Goal: Task Accomplishment & Management: Manage account settings

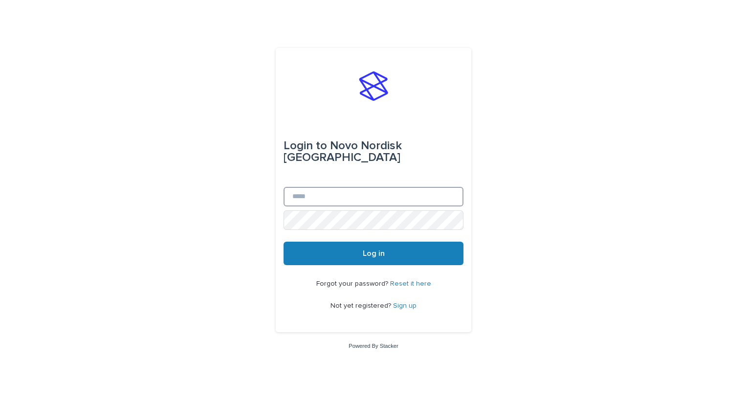
click at [354, 192] on input "Email" at bounding box center [374, 197] width 180 height 20
click at [284, 242] on button "Log in" at bounding box center [374, 253] width 180 height 23
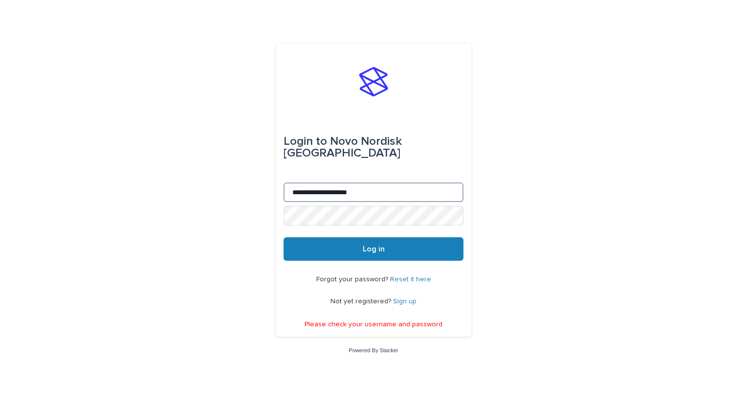
drag, startPoint x: 387, startPoint y: 187, endPoint x: 234, endPoint y: 192, distance: 153.1
click at [234, 192] on div "**********" at bounding box center [373, 204] width 747 height 408
type input "**********"
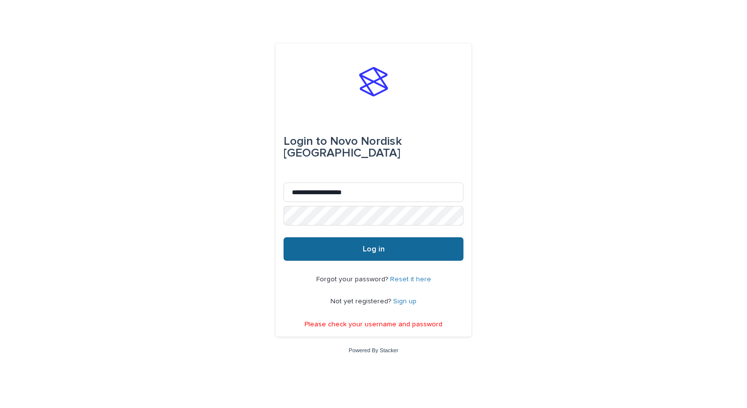
click at [358, 243] on button "Log in" at bounding box center [374, 248] width 180 height 23
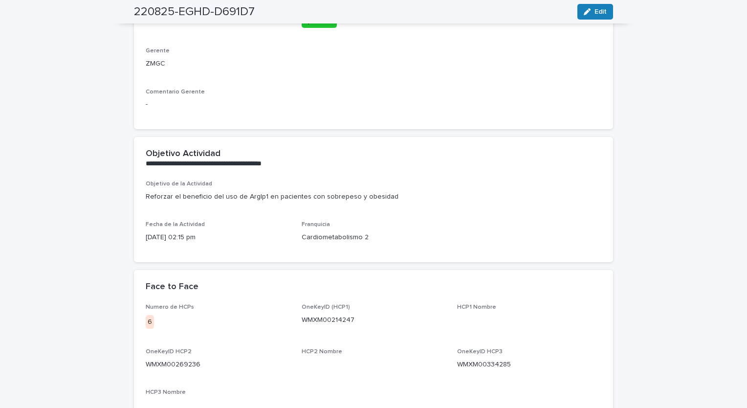
scroll to position [391, 0]
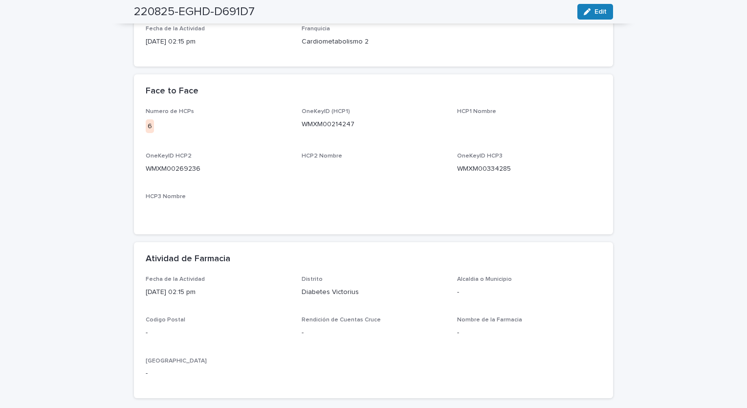
click at [310, 206] on div "Numero de HCPs 6 OneKeyID (HCP1) WMXM00214247 HCP1 Nombre OneKeyID HCP2 WMXM002…" at bounding box center [374, 165] width 456 height 114
click at [509, 159] on p "OneKeyID HCP3" at bounding box center [529, 156] width 144 height 7
click at [293, 133] on div "Numero de HCPs 6 OneKeyID (HCP1) WMXM00214247 HCP1 Nombre OneKeyID HCP2 WMXM002…" at bounding box center [374, 165] width 456 height 114
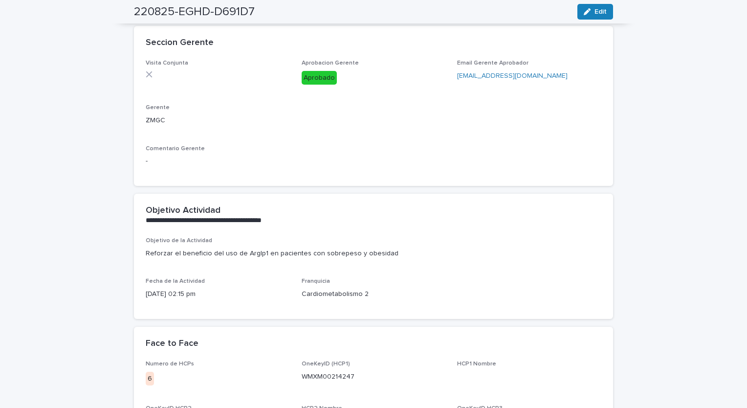
scroll to position [0, 0]
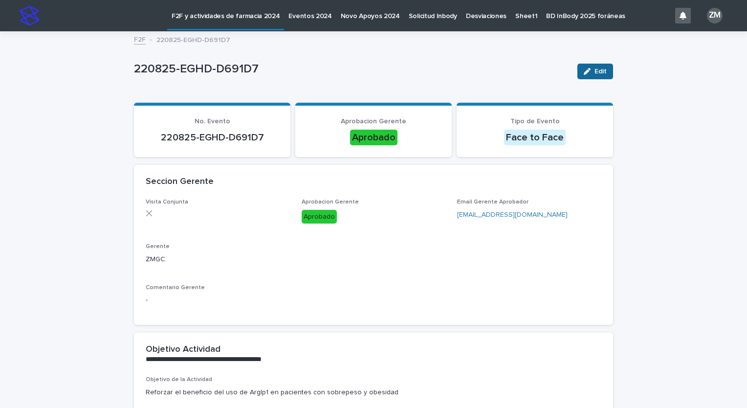
click at [603, 67] on button "Edit" at bounding box center [595, 72] width 36 height 16
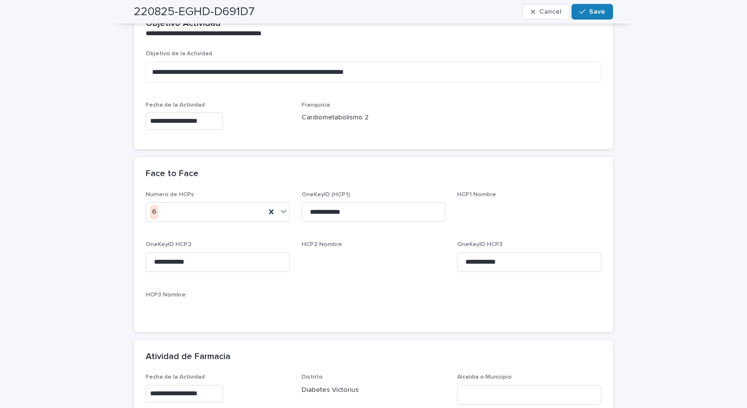
scroll to position [342, 0]
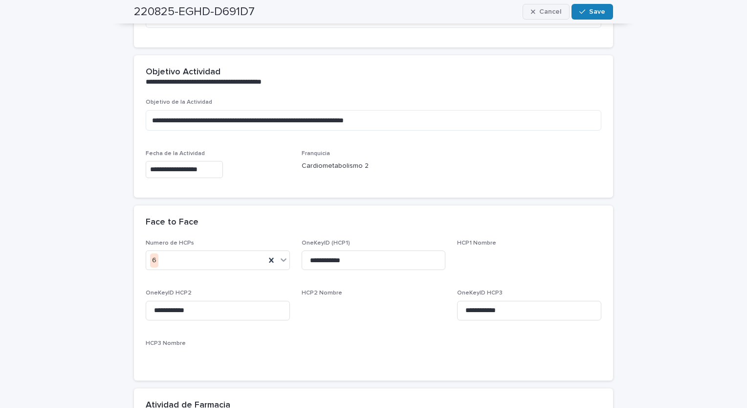
click at [533, 15] on icon "button" at bounding box center [533, 11] width 4 height 7
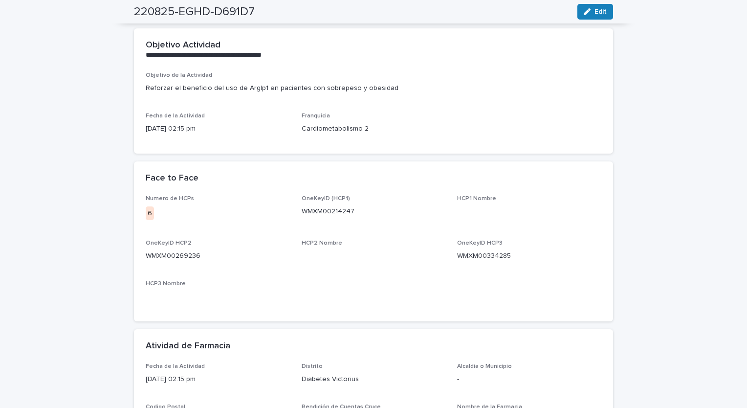
scroll to position [353, 0]
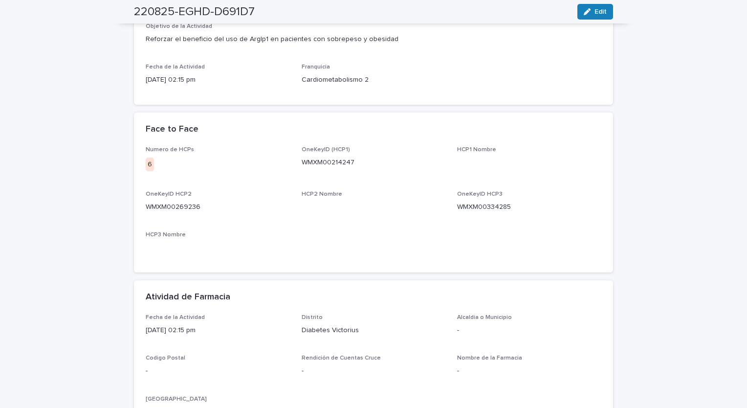
click at [326, 158] on p "WMXM00214247" at bounding box center [374, 162] width 144 height 10
copy p "WMXM00214247"
click at [469, 199] on div "OneKeyID HCP3 WMXM00334285" at bounding box center [529, 205] width 144 height 29
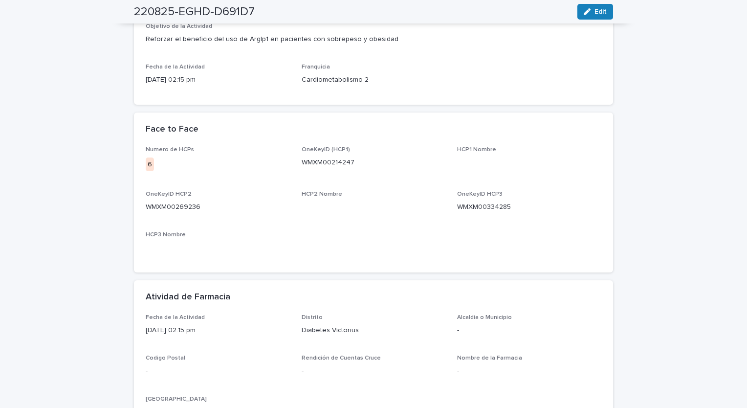
click at [469, 205] on p "WMXM00334285" at bounding box center [529, 207] width 144 height 10
copy p "WMXM00334285"
click at [181, 206] on p "WMXM00269236" at bounding box center [218, 207] width 144 height 10
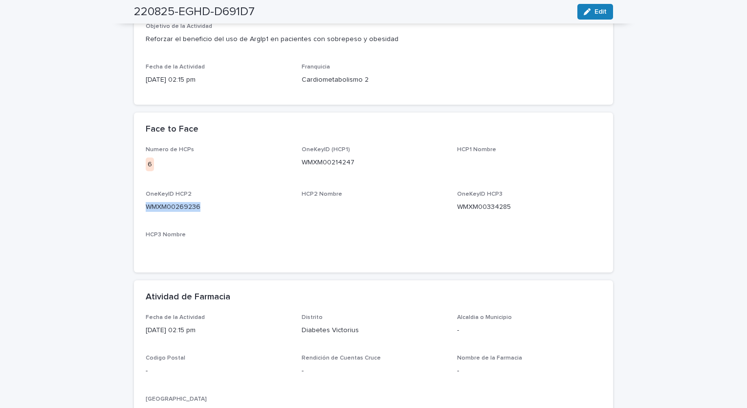
click at [181, 206] on p "WMXM00269236" at bounding box center [218, 207] width 144 height 10
copy p "WMXM00269236"
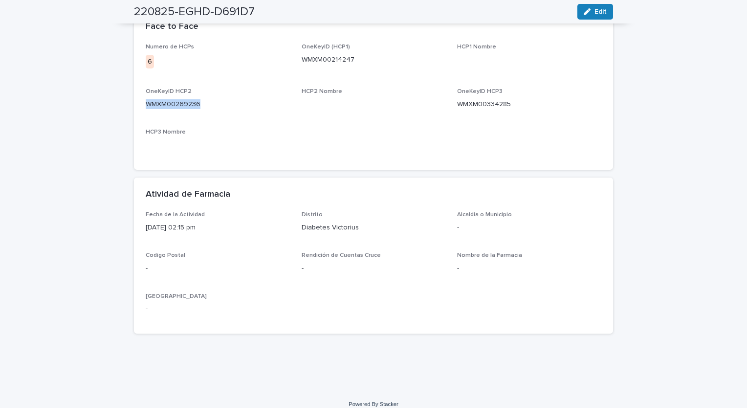
scroll to position [465, 0]
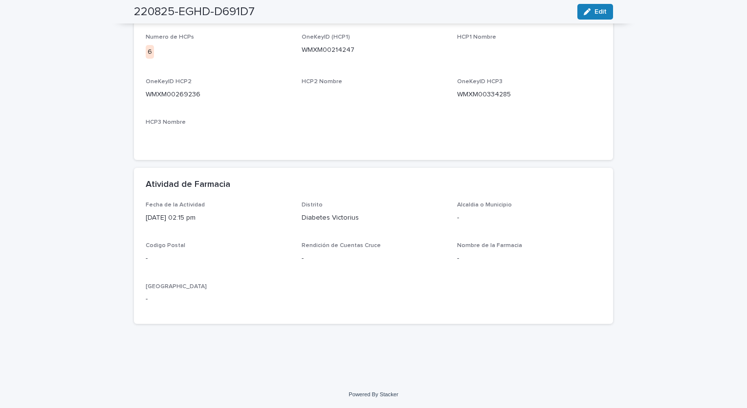
click at [233, 255] on p "-" at bounding box center [218, 258] width 144 height 10
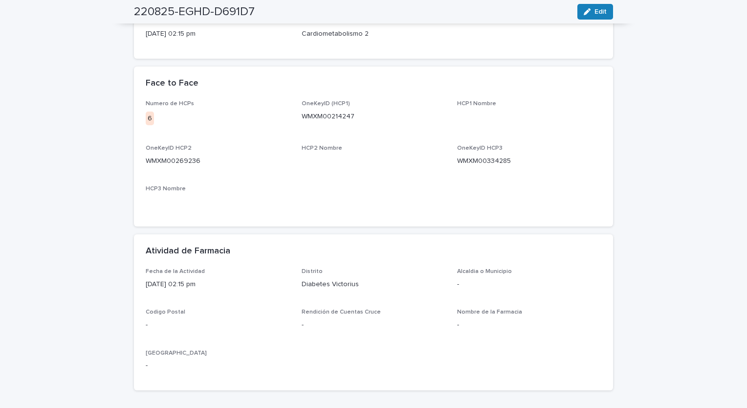
scroll to position [319, 0]
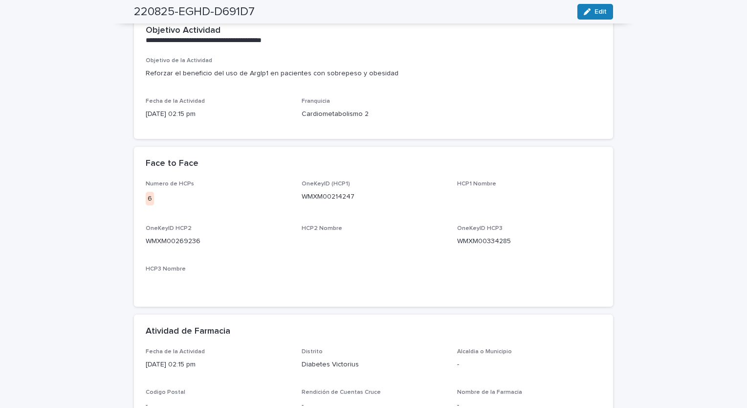
click at [356, 177] on div "Face to Face" at bounding box center [373, 164] width 479 height 34
drag, startPoint x: 340, startPoint y: 189, endPoint x: 332, endPoint y: 190, distance: 7.5
click at [334, 190] on div "OneKeyID (HCP1) WMXM00214247" at bounding box center [374, 194] width 144 height 29
drag, startPoint x: 332, startPoint y: 190, endPoint x: 285, endPoint y: 206, distance: 50.4
click at [285, 206] on div "Numero de HCPs 6" at bounding box center [218, 196] width 144 height 33
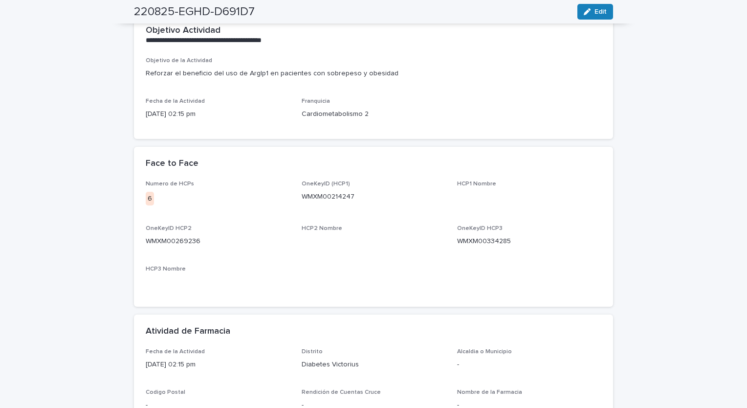
drag, startPoint x: 440, startPoint y: 215, endPoint x: 323, endPoint y: 200, distance: 117.7
click at [419, 213] on div "Numero de HCPs 6 OneKeyID (HCP1) WMXM00214247 HCP1 Nombre OneKeyID HCP2 WMXM002…" at bounding box center [374, 237] width 456 height 114
click at [176, 174] on div "Face to Face" at bounding box center [373, 164] width 479 height 34
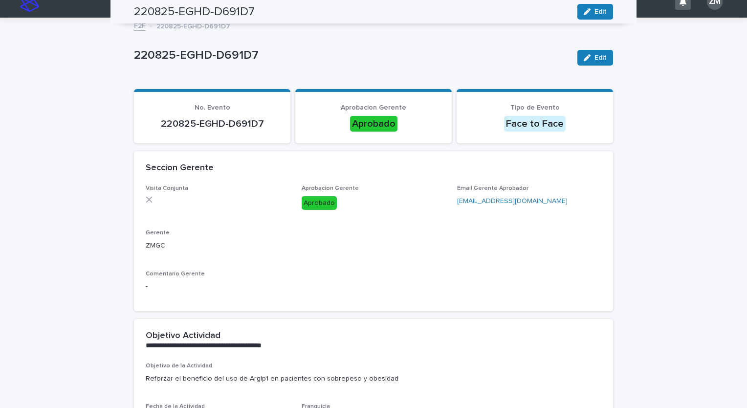
scroll to position [0, 0]
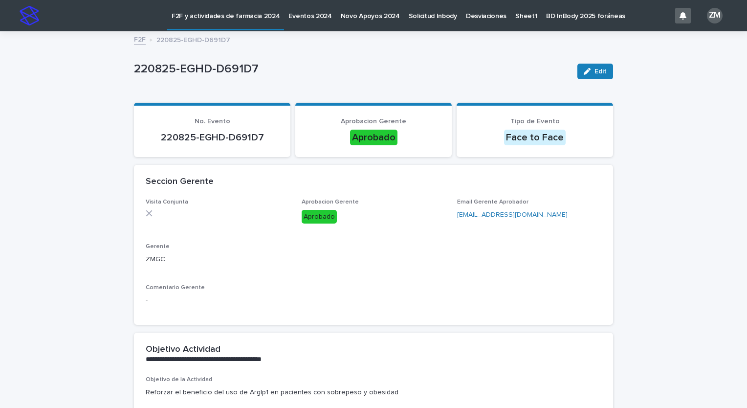
click at [711, 18] on div "ZM" at bounding box center [715, 16] width 16 height 16
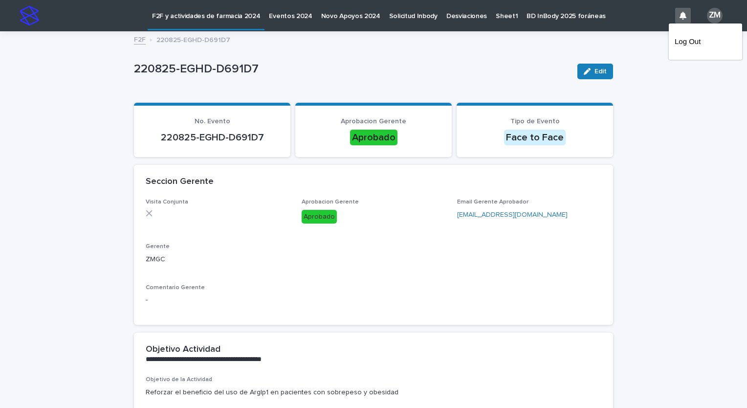
click at [711, 18] on div at bounding box center [373, 15] width 747 height 31
